Goal: Information Seeking & Learning: Learn about a topic

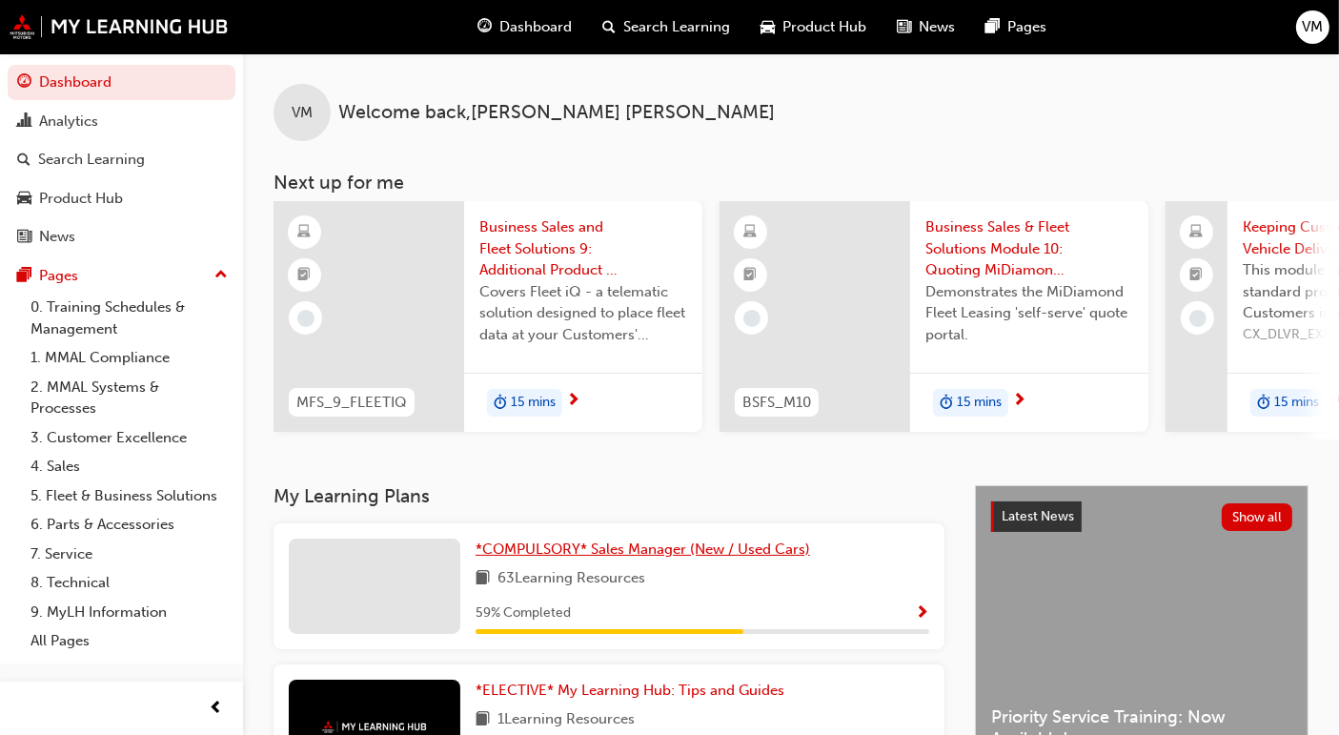
click at [545, 550] on span "*COMPULSORY* Sales Manager (New / Used Cars)" at bounding box center [642, 548] width 334 height 17
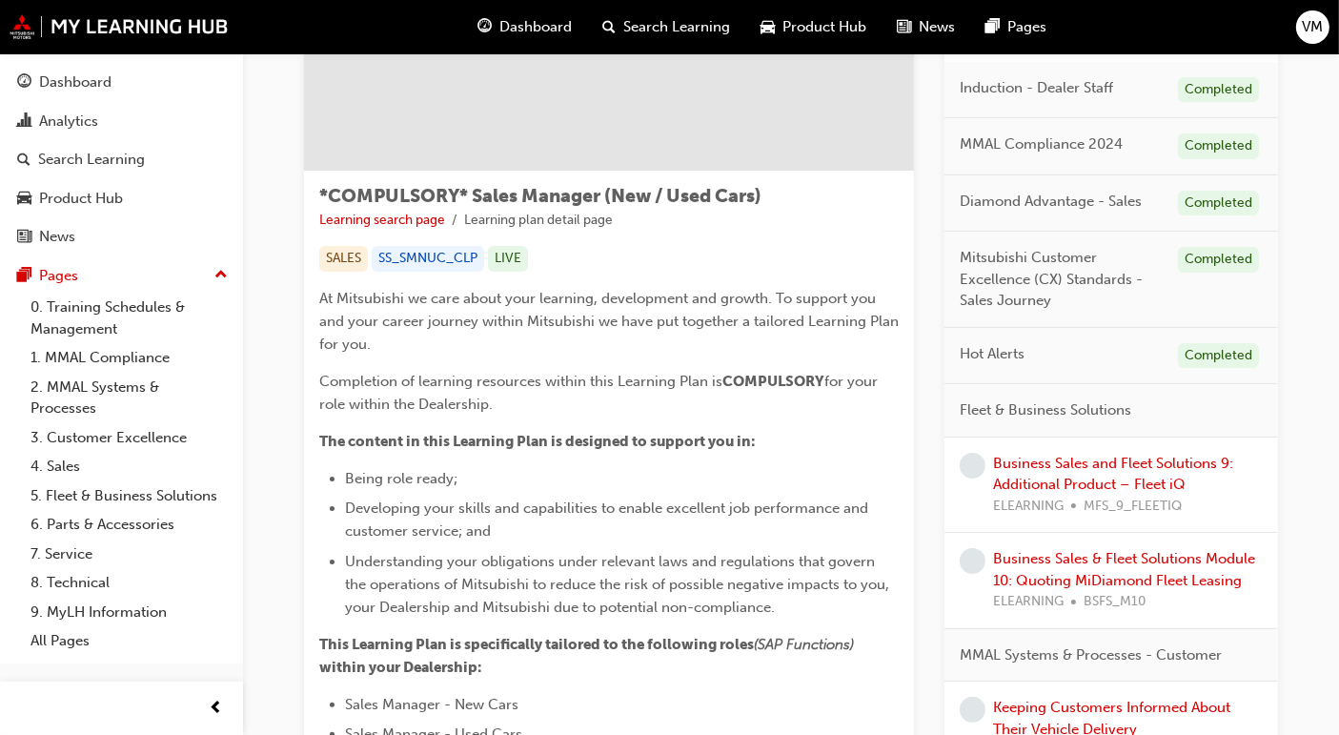
scroll to position [212, 0]
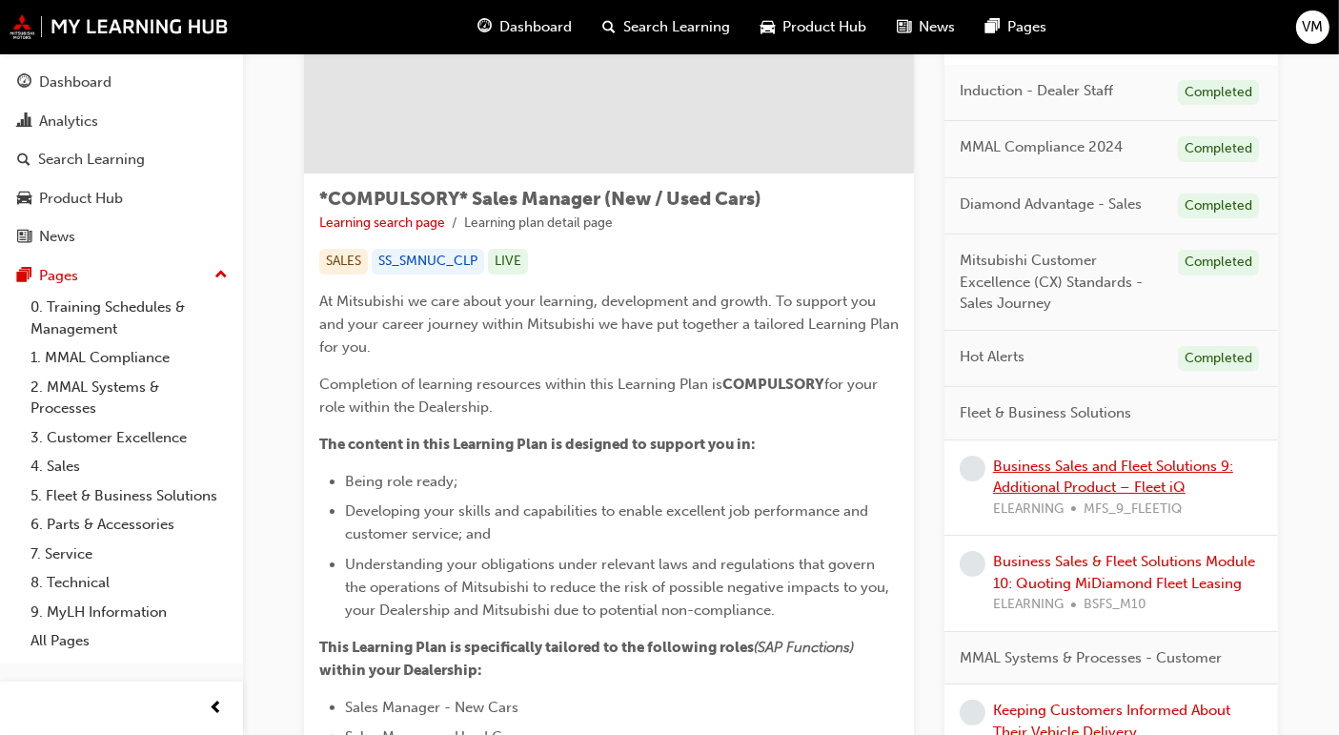
click at [1059, 476] on link "Business Sales and Fleet Solutions 9: Additional Product – Fleet iQ" at bounding box center [1113, 476] width 240 height 39
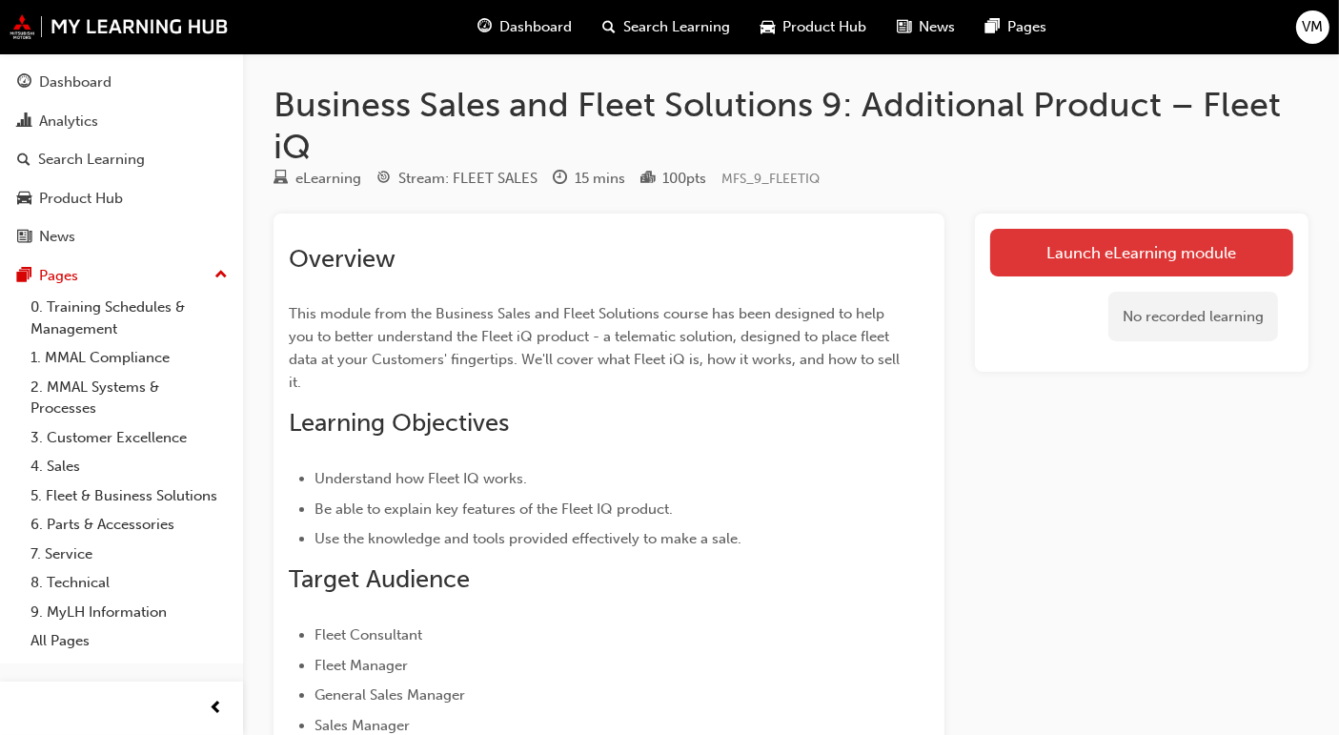
click at [1059, 252] on link "Launch eLearning module" at bounding box center [1141, 253] width 303 height 48
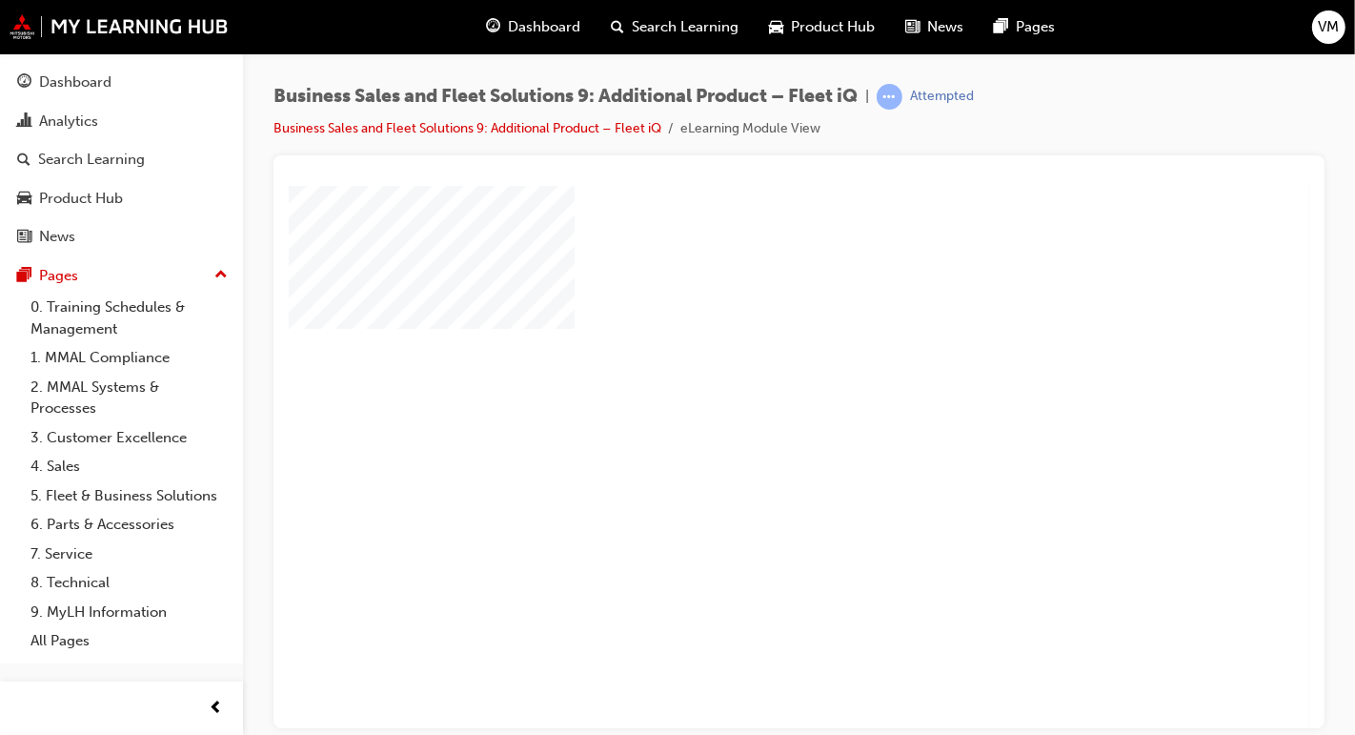
click at [743, 401] on div "play" at bounding box center [743, 401] width 0 height 0
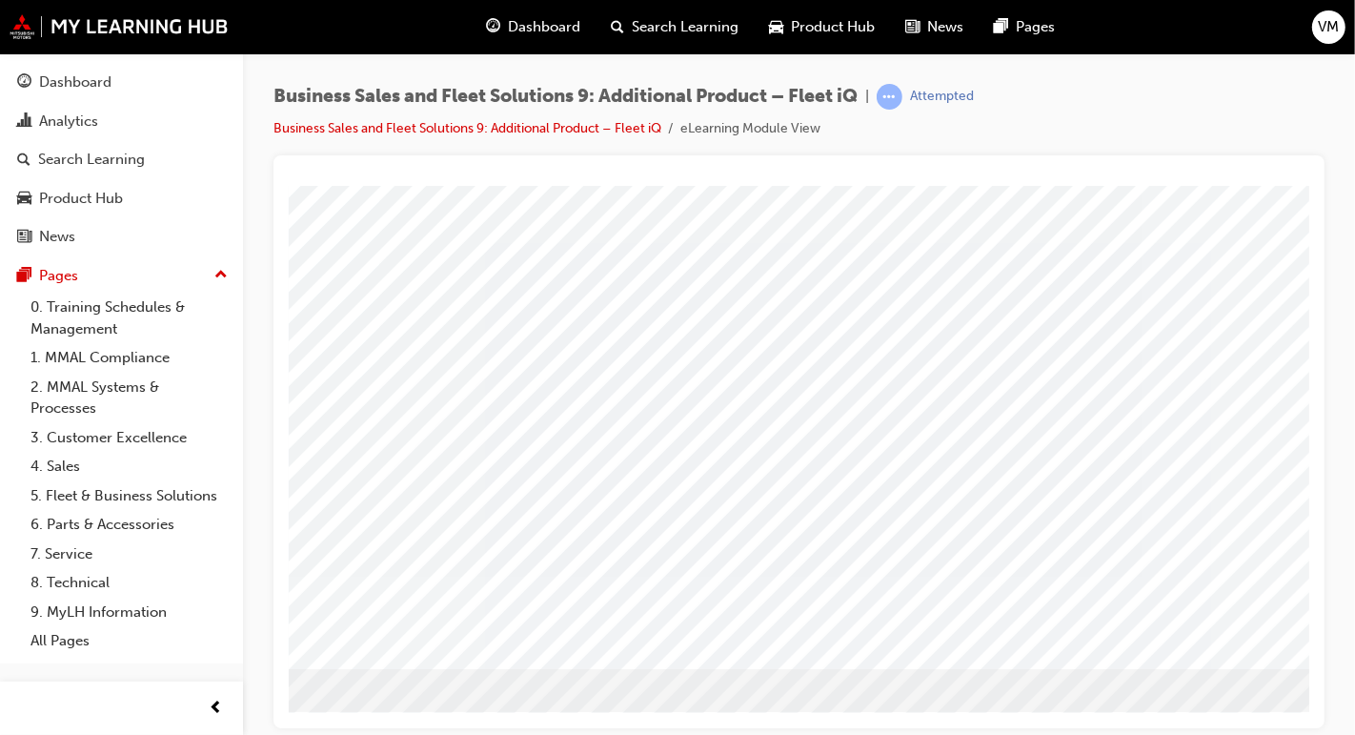
scroll to position [203, 214]
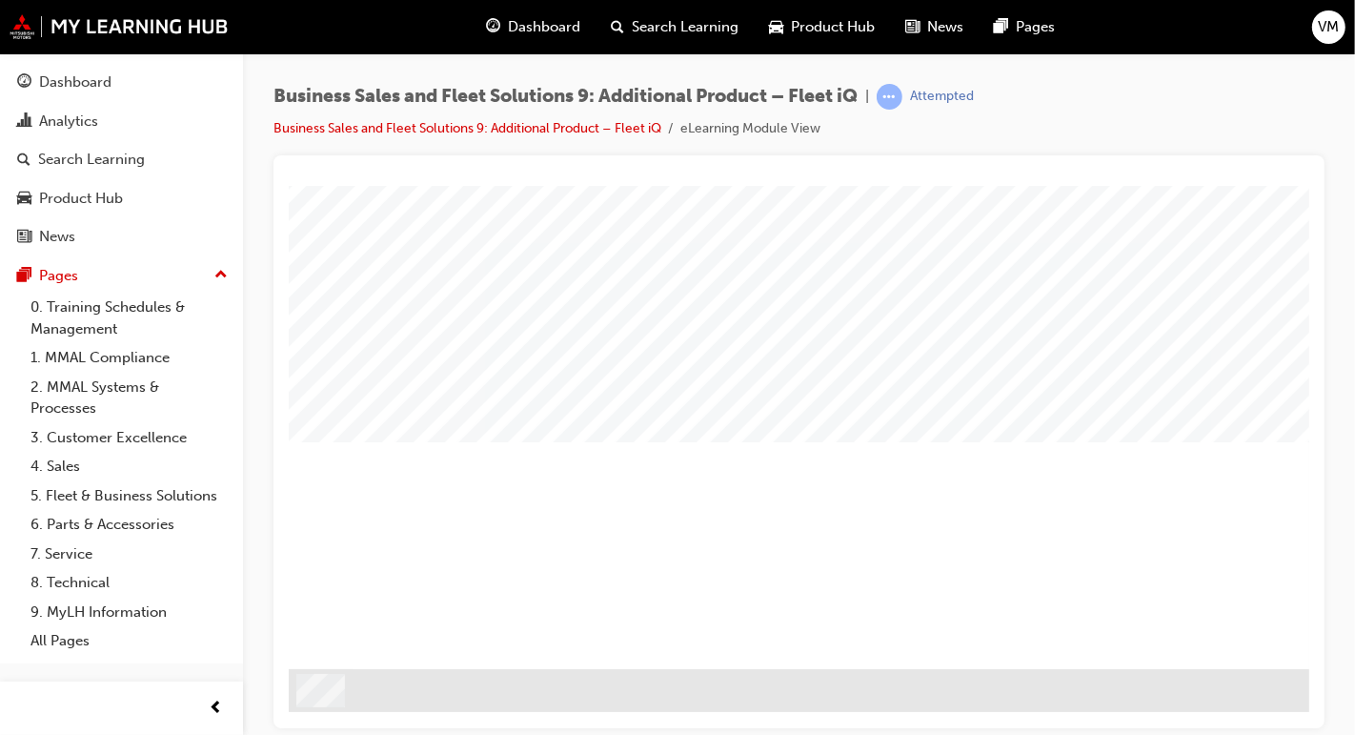
scroll to position [97, 0]
